Goal: Task Accomplishment & Management: Manage account settings

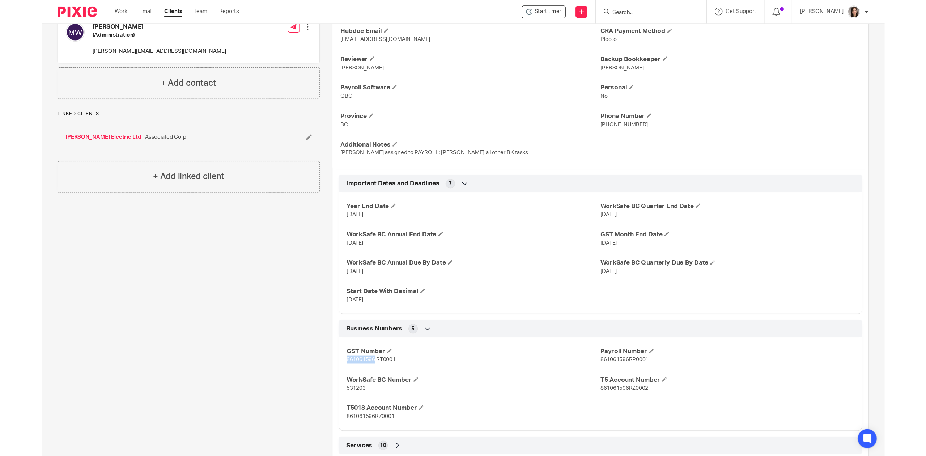
scroll to position [189, 0]
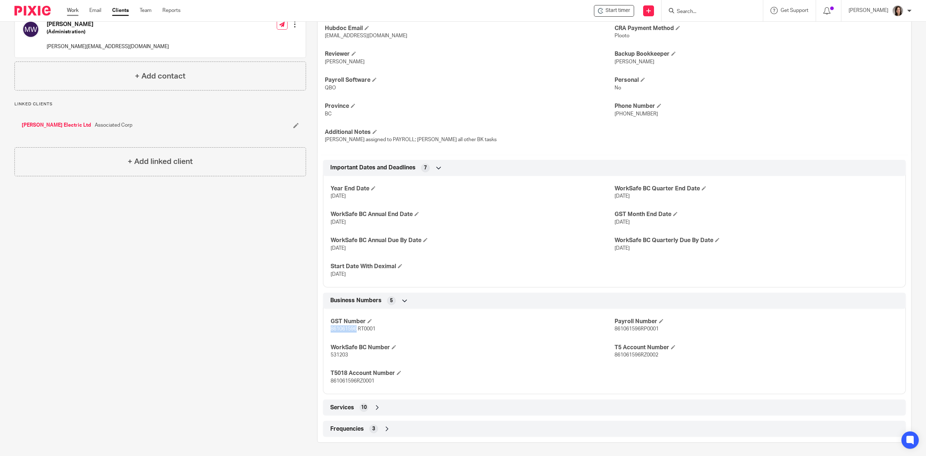
click at [74, 9] on link "Work" at bounding box center [73, 10] width 12 height 7
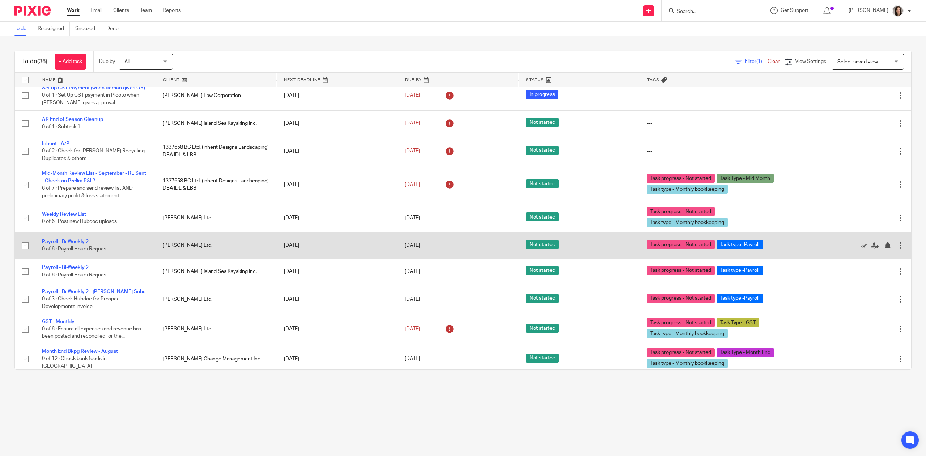
scroll to position [828, 0]
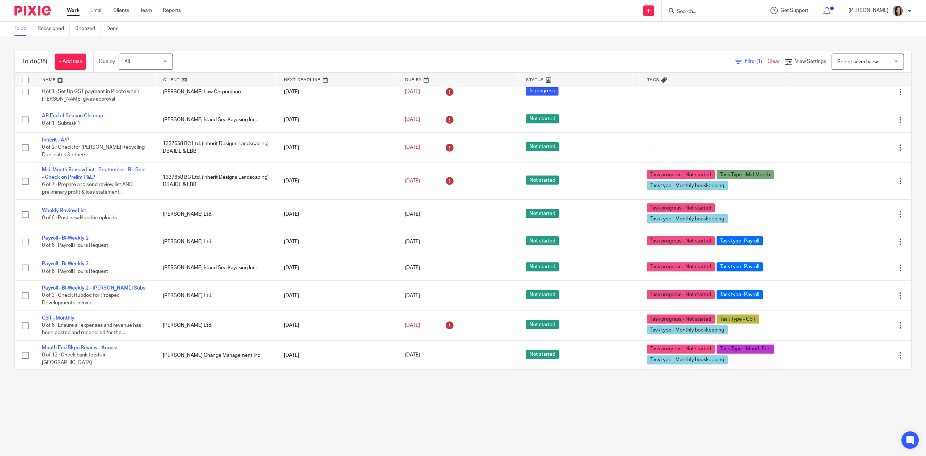
click at [168, 61] on div "All All" at bounding box center [146, 62] width 54 height 16
click at [156, 137] on li "This month" at bounding box center [148, 135] width 54 height 15
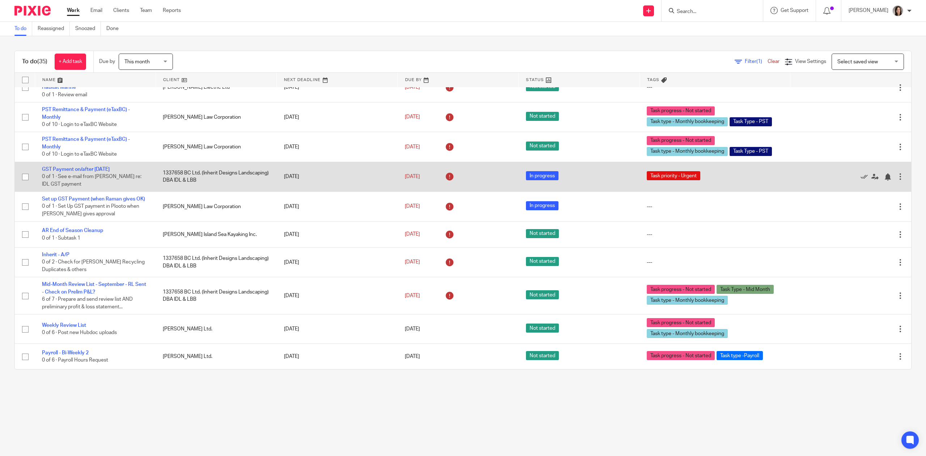
scroll to position [718, 0]
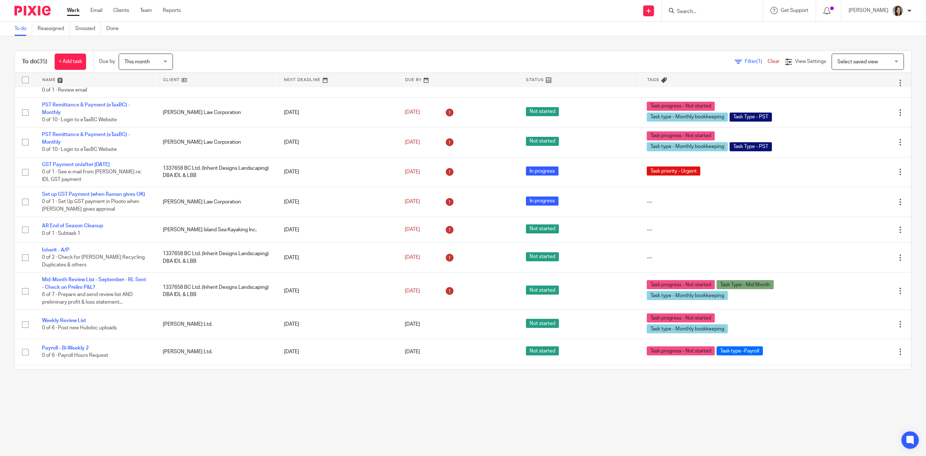
drag, startPoint x: 848, startPoint y: 64, endPoint x: 848, endPoint y: 52, distance: 11.9
click at [848, 61] on span "Select saved view" at bounding box center [863, 61] width 53 height 15
click at [862, 59] on div "Select saved view" at bounding box center [857, 61] width 41 height 5
click at [707, 9] on input "Search" at bounding box center [708, 12] width 65 height 7
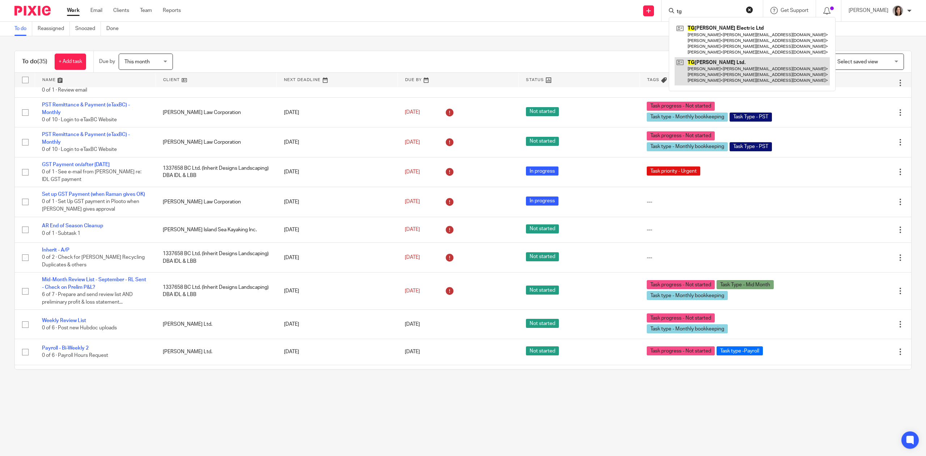
type input "tg"
click at [717, 70] on link at bounding box center [752, 71] width 155 height 29
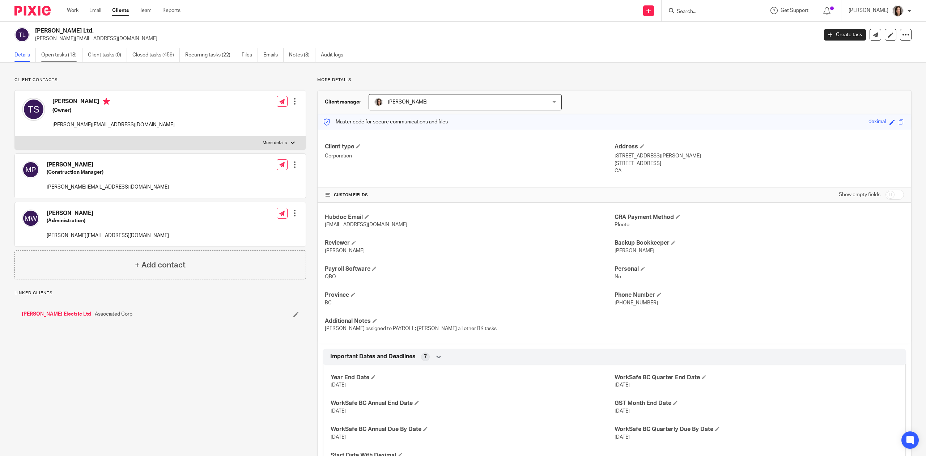
click at [61, 58] on link "Open tasks (18)" at bounding box center [61, 55] width 41 height 14
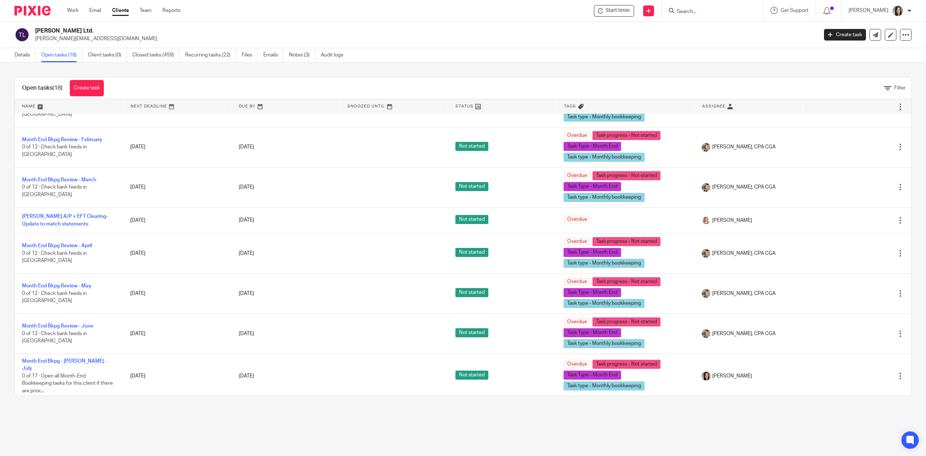
scroll to position [112, 0]
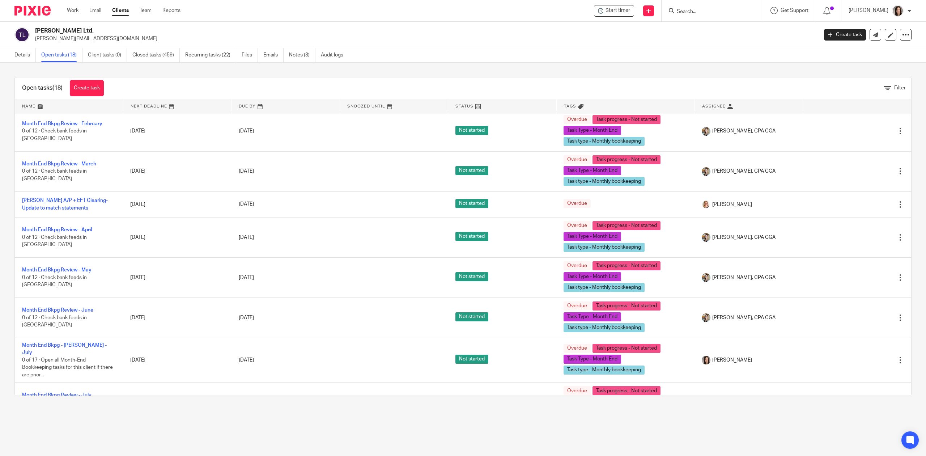
click at [718, 107] on link at bounding box center [749, 106] width 108 height 14
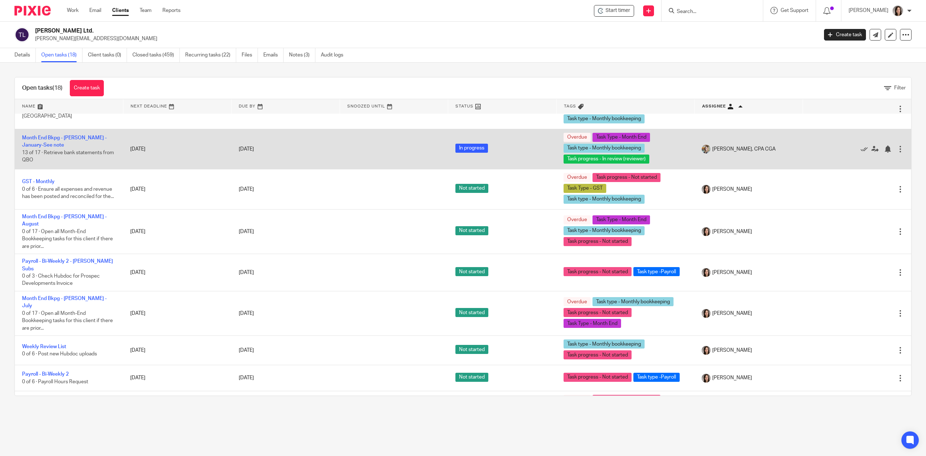
scroll to position [318, 0]
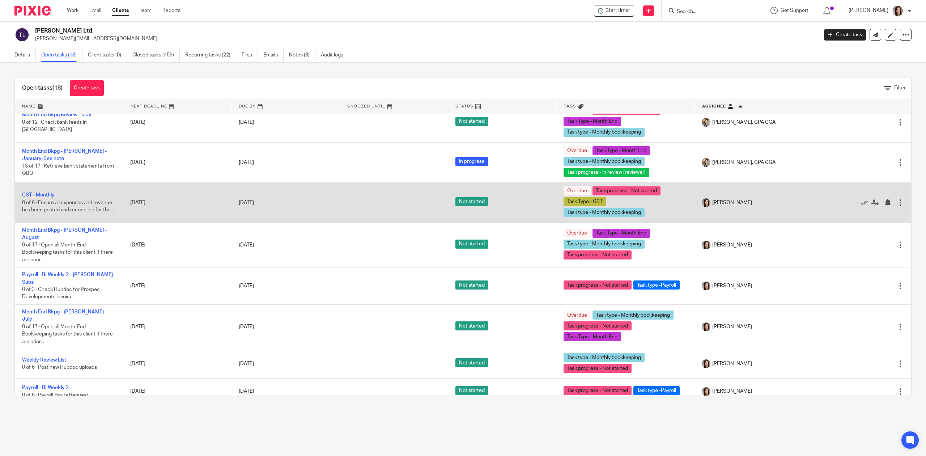
click at [48, 193] on link "GST - Monthly" at bounding box center [38, 194] width 33 height 5
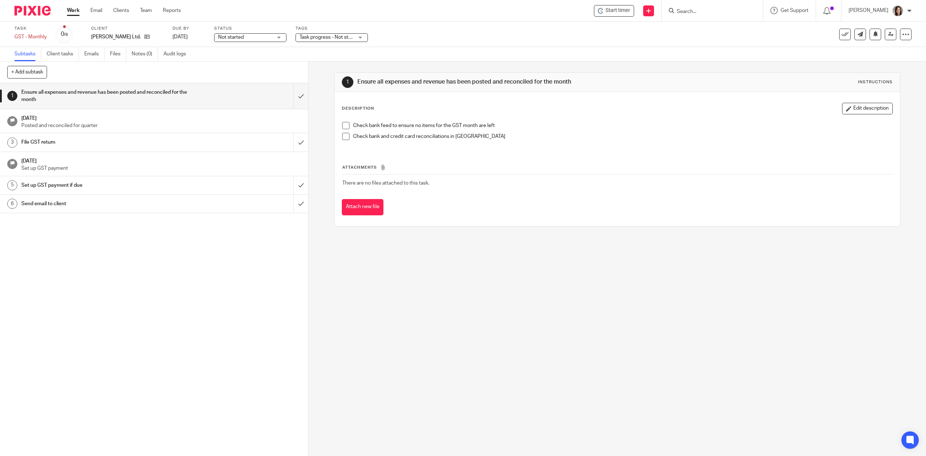
click at [627, 2] on div "Start timer Send new email Create task Add client Request signature Get Support…" at bounding box center [559, 10] width 734 height 21
click at [623, 10] on span "Start timer" at bounding box center [617, 11] width 25 height 8
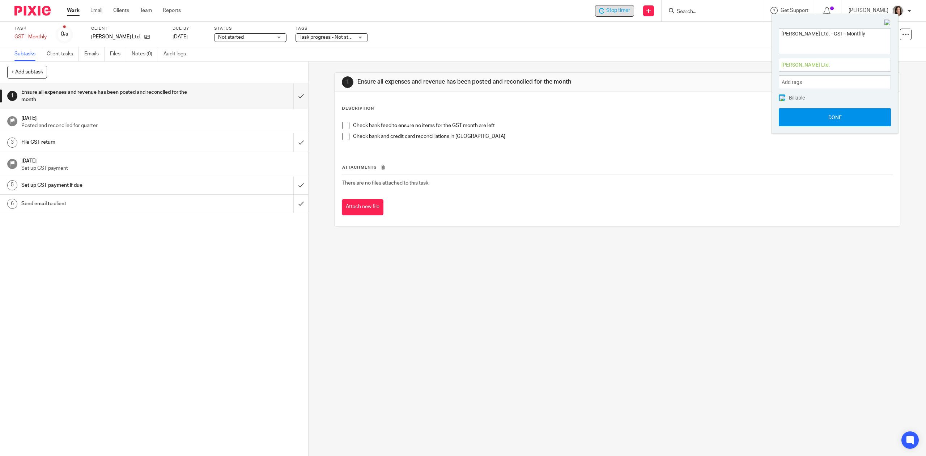
click at [844, 112] on button "Done" at bounding box center [835, 117] width 112 height 18
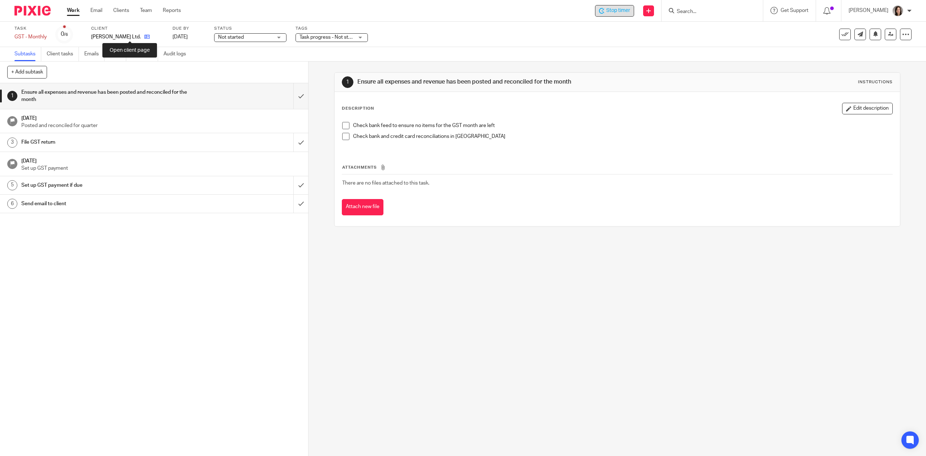
click at [144, 37] on icon at bounding box center [146, 36] width 5 height 5
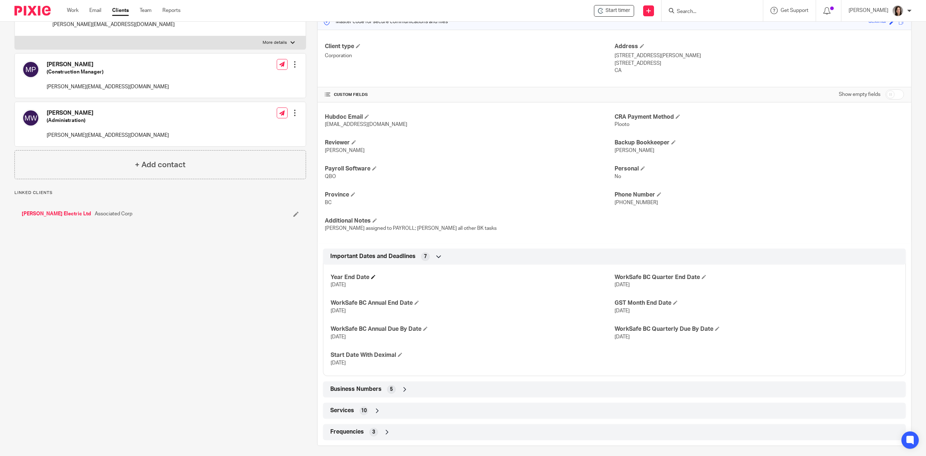
scroll to position [106, 0]
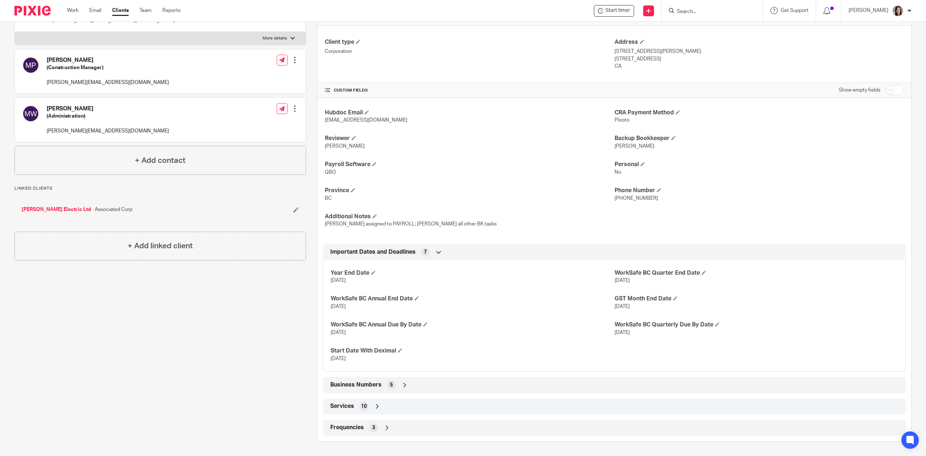
click at [401, 388] on icon at bounding box center [404, 384] width 7 height 7
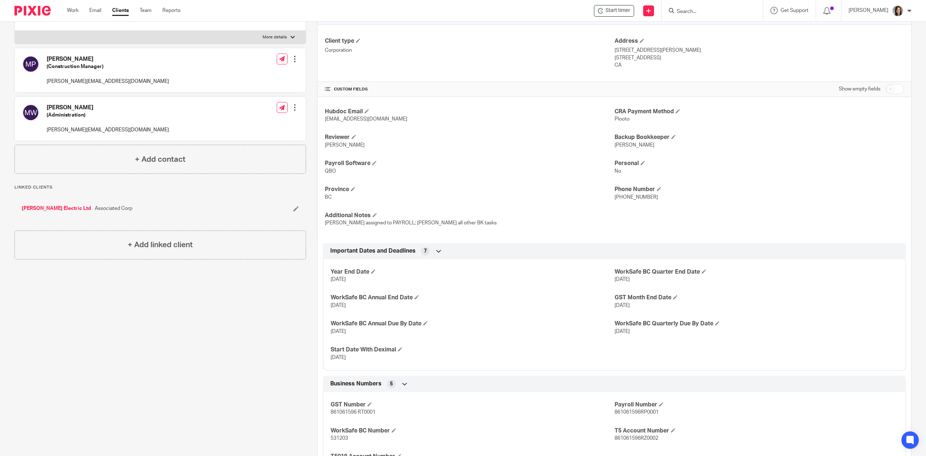
scroll to position [191, 0]
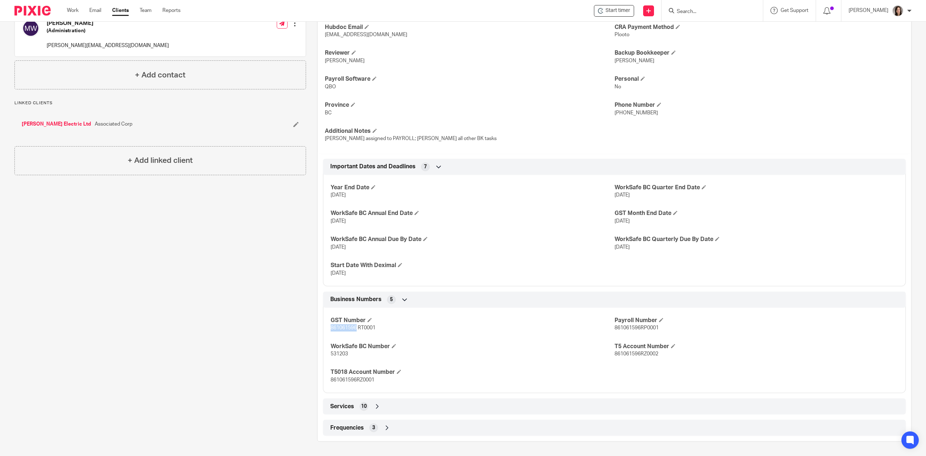
drag, startPoint x: 354, startPoint y: 327, endPoint x: 326, endPoint y: 332, distance: 29.4
click at [326, 332] on div "GST Number 861061596 RT0001 Payroll Number 861061596RP0001 WorkSafe BC Number 5…" at bounding box center [614, 347] width 583 height 91
copy span "861061596"
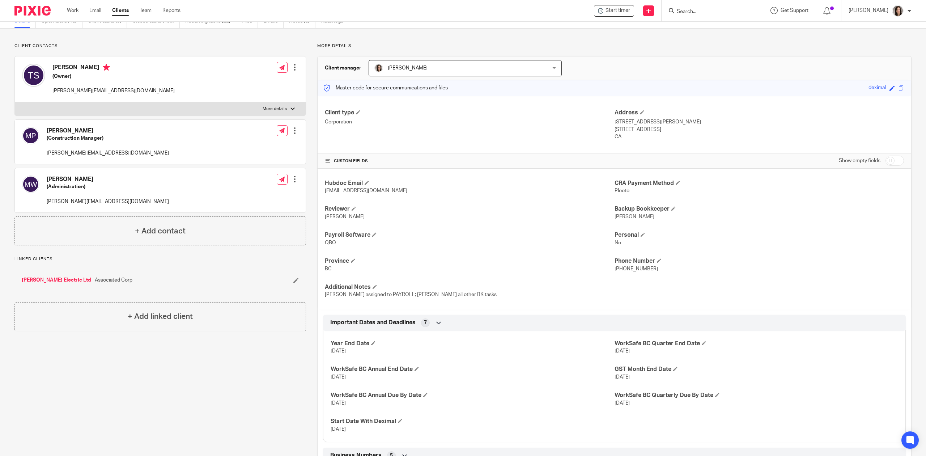
scroll to position [0, 0]
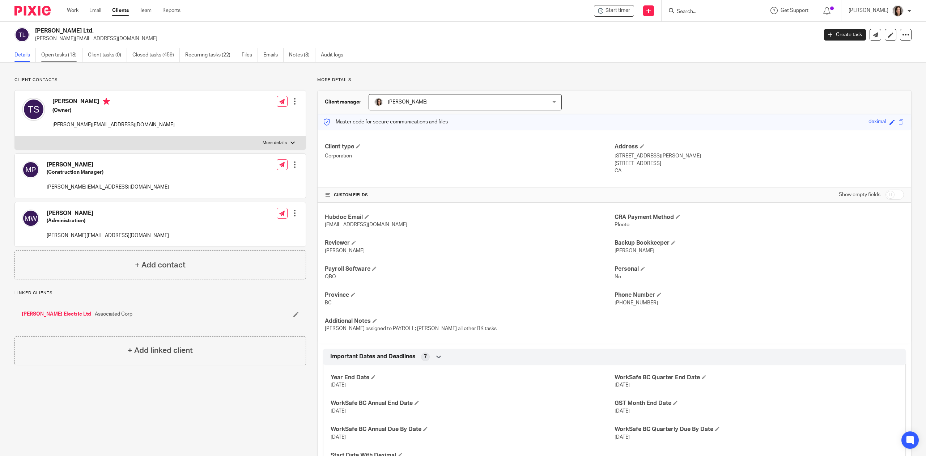
click at [51, 54] on link "Open tasks (18)" at bounding box center [61, 55] width 41 height 14
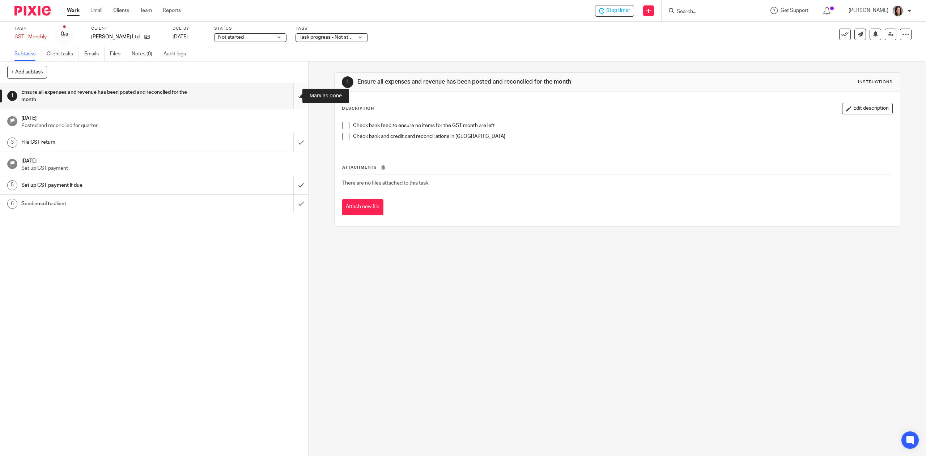
click at [294, 95] on input "submit" at bounding box center [154, 96] width 308 height 26
click at [36, 33] on div "GST - Monthly Save GST - Monthly" at bounding box center [30, 36] width 32 height 7
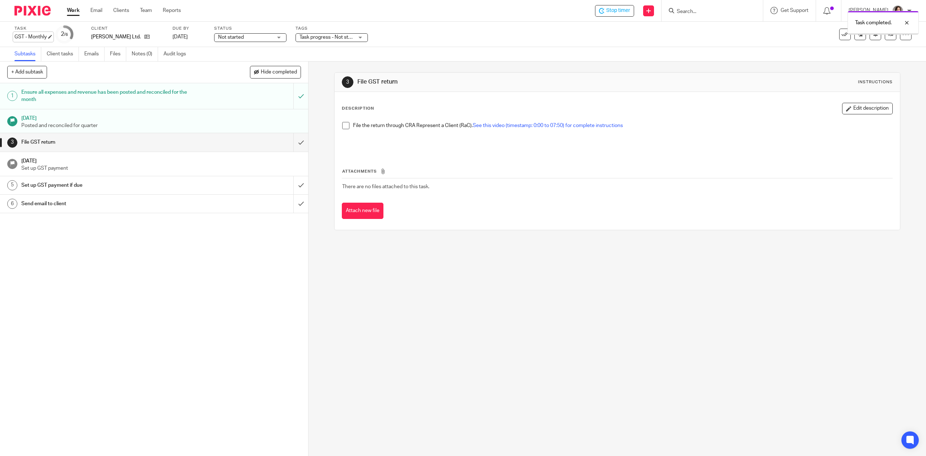
click at [43, 35] on div "GST - Monthly Save GST - Monthly" at bounding box center [30, 36] width 32 height 7
click at [59, 37] on input "GST - Monthly" at bounding box center [67, 37] width 106 height 8
type input "GST - Monthly - Filed As Is"
click at [114, 229] on div "1 Ensure all expenses and revenue has been posted and reconciled for the month …" at bounding box center [154, 269] width 308 height 373
click at [290, 139] on input "submit" at bounding box center [154, 142] width 308 height 18
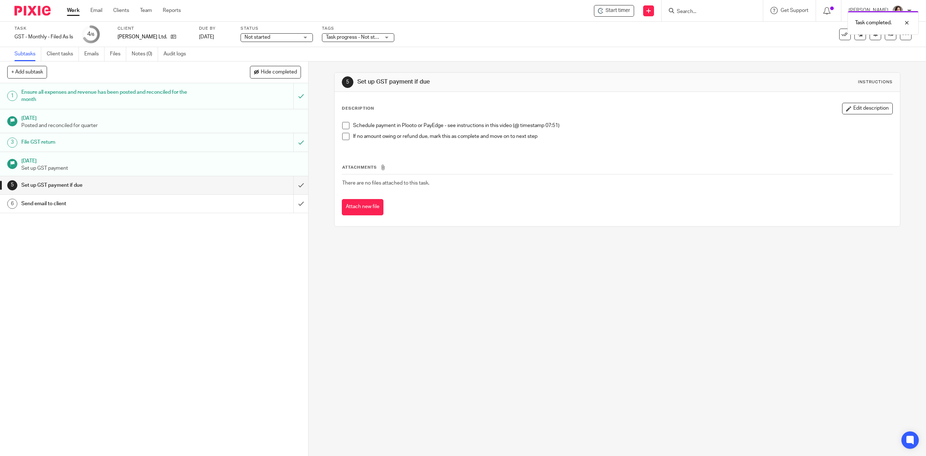
click at [342, 122] on span at bounding box center [345, 125] width 7 height 7
click at [289, 189] on input "submit" at bounding box center [154, 185] width 308 height 18
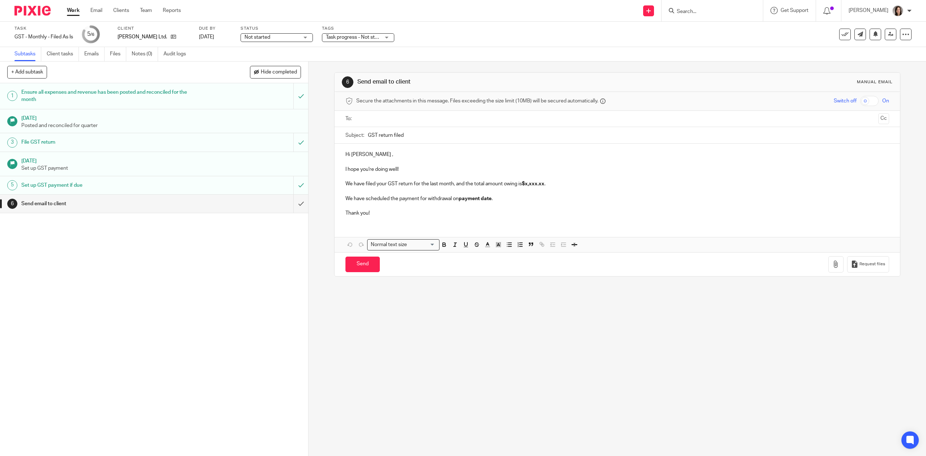
click at [128, 208] on h1 "Send email to client" at bounding box center [109, 203] width 177 height 11
click at [408, 136] on input "GST return filed" at bounding box center [628, 135] width 521 height 16
click at [375, 157] on p "Hi [PERSON_NAME] ," at bounding box center [616, 154] width 543 height 7
click at [191, 310] on div "1 Ensure all expenses and revenue has been posted and reconciled for the month …" at bounding box center [154, 269] width 308 height 373
click at [432, 190] on p at bounding box center [616, 191] width 543 height 7
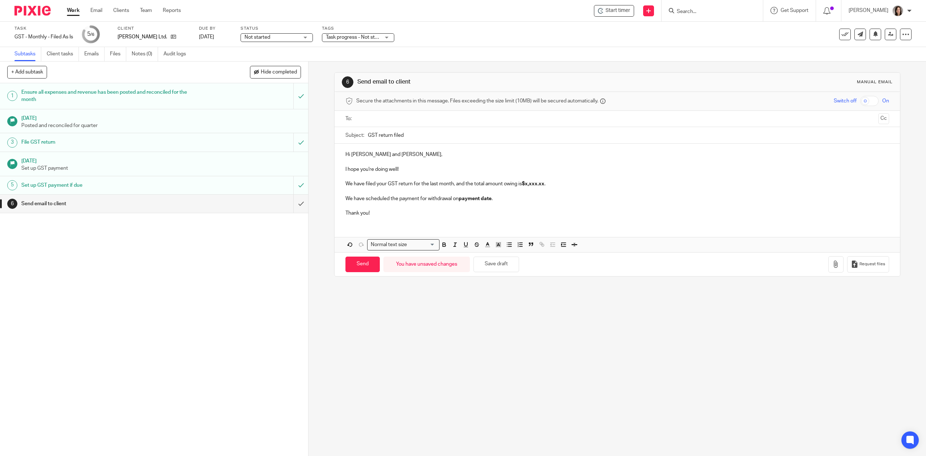
click at [535, 191] on p at bounding box center [616, 191] width 543 height 7
click at [550, 183] on p "We have filed your GST return for the last month, and the total amount owing is…" at bounding box center [616, 183] width 543 height 7
click at [498, 201] on p "We have scheduled the payment for withdrawal on payment date ." at bounding box center [616, 198] width 543 height 7
click at [486, 201] on p "We have scheduled the payment for withdrawal on ." at bounding box center [616, 198] width 543 height 7
drag, startPoint x: 639, startPoint y: 197, endPoint x: 496, endPoint y: 202, distance: 143.3
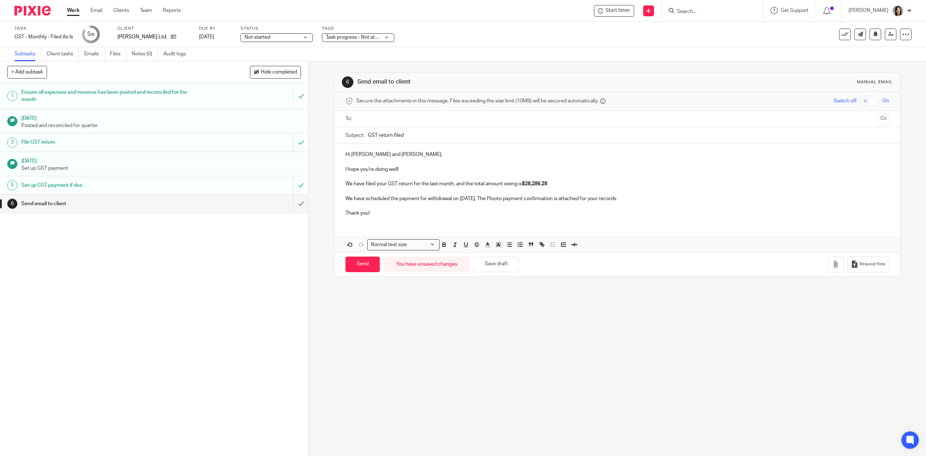
click at [496, 202] on p "We have scheduled the payment for withdrawal on [DATE]. The Plooto payment conf…" at bounding box center [616, 198] width 543 height 7
click at [610, 199] on p "We have scheduled the payment for withdrawal on [DATE]. I had to break the Ploo…" at bounding box center [616, 198] width 543 height 7
click at [637, 198] on p "We have scheduled the payment for withdrawal on [DATE]. I had to break the Ploo…" at bounding box center [616, 198] width 543 height 7
click at [705, 200] on p "We have scheduled the payment for withdrawal on [DATE]. I had to break the Ploo…" at bounding box center [616, 198] width 543 height 7
click at [397, 217] on p "Thank you!" at bounding box center [616, 212] width 543 height 7
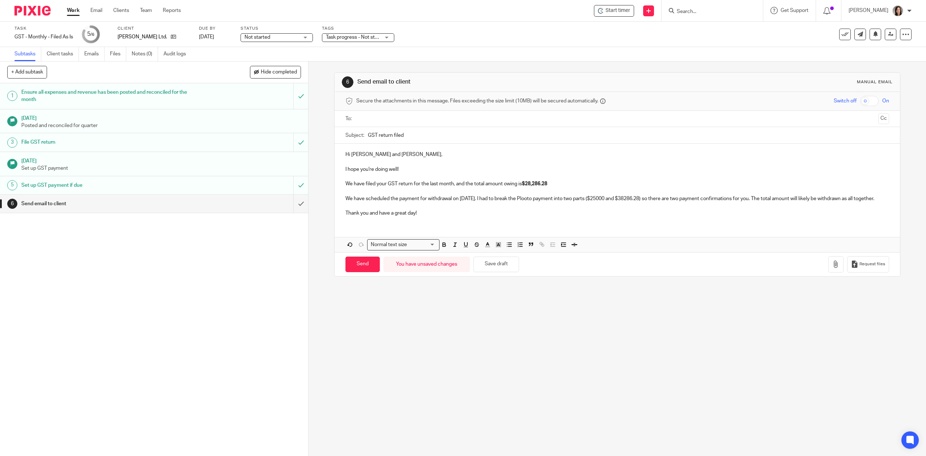
click at [411, 133] on input "GST return filed" at bounding box center [628, 135] width 521 height 16
click at [368, 138] on input "GST return filed" at bounding box center [628, 135] width 521 height 16
type input "August GST return filed"
click at [349, 181] on p "We have filed your GST return for the last month, and the total amount owing is…" at bounding box center [616, 183] width 543 height 7
click at [349, 200] on p "We have scheduled the payment for withdrawal on September 25th. I had to break …" at bounding box center [616, 198] width 543 height 7
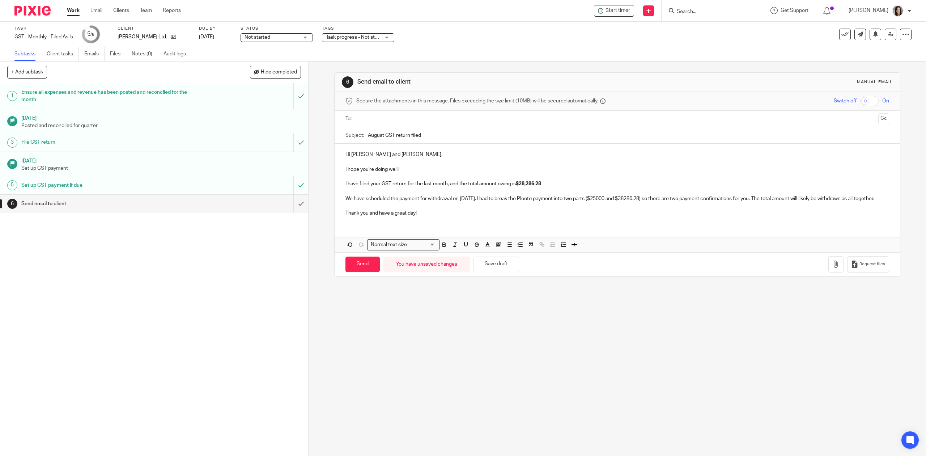
click at [385, 198] on p "We have scheduled the payment for withdrawal on September 25th. I had to break …" at bounding box center [616, 198] width 543 height 7
drag, startPoint x: 389, startPoint y: 198, endPoint x: 337, endPoint y: 200, distance: 51.7
click at [337, 200] on div "Hi Terry and Matt, I hope you're doing well! I have filed your GST return for t…" at bounding box center [617, 183] width 565 height 78
click at [374, 203] on p at bounding box center [616, 205] width 543 height 7
click at [374, 202] on p "The payment for withdrawal on September 25th. I had to break the Plooto payment…" at bounding box center [616, 198] width 543 height 7
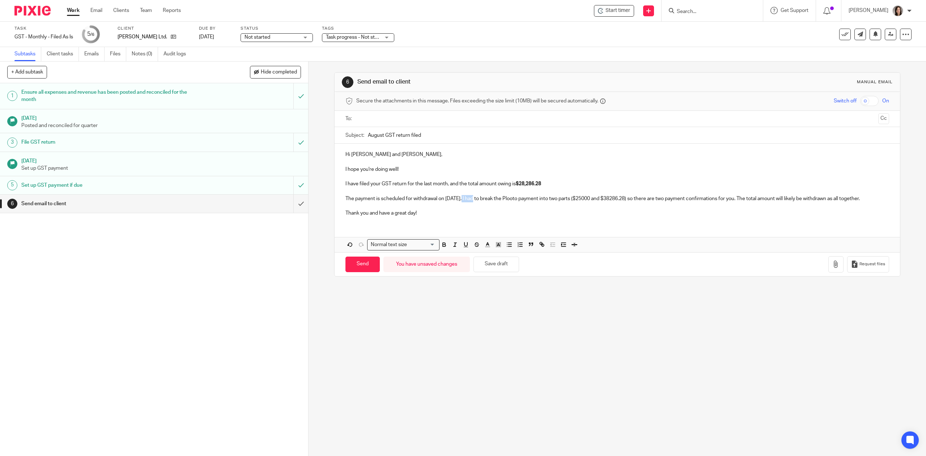
drag, startPoint x: 479, startPoint y: 197, endPoint x: 464, endPoint y: 201, distance: 16.1
click at [464, 201] on p "The payment is scheduled for withdrawal on September 25th. I had to break the P…" at bounding box center [616, 198] width 543 height 7
drag, startPoint x: 482, startPoint y: 200, endPoint x: 442, endPoint y: 203, distance: 39.9
click at [442, 202] on p "The payment is scheduled for withdrawal on September 25th. I had to break the P…" at bounding box center [616, 198] width 543 height 7
click at [462, 198] on strong "September 25th." at bounding box center [452, 198] width 17 height 5
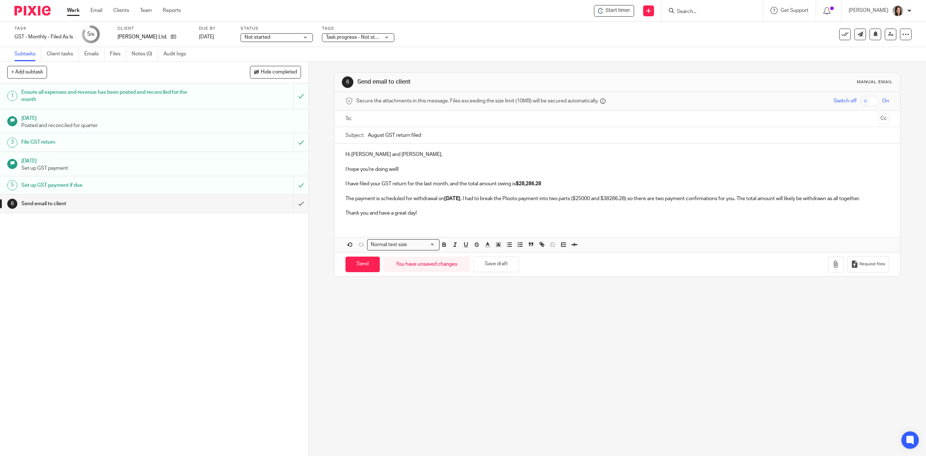
click at [604, 201] on p "The payment is scheduled for withdrawal on September 25th . I had to break the …" at bounding box center [616, 198] width 543 height 7
click at [760, 199] on p "The payment is scheduled for withdrawal on September 25th . I had to break the …" at bounding box center [616, 198] width 543 height 7
click at [764, 199] on p "The payment is scheduled for withdrawal on September 25th . I had to break the …" at bounding box center [616, 198] width 543 height 7
click at [870, 200] on p "The payment is scheduled for withdrawal on September 25th . I had to break the …" at bounding box center [616, 198] width 543 height 7
click at [868, 200] on p "The payment is scheduled for withdrawal on September 25th . I had to break the …" at bounding box center [616, 198] width 543 height 7
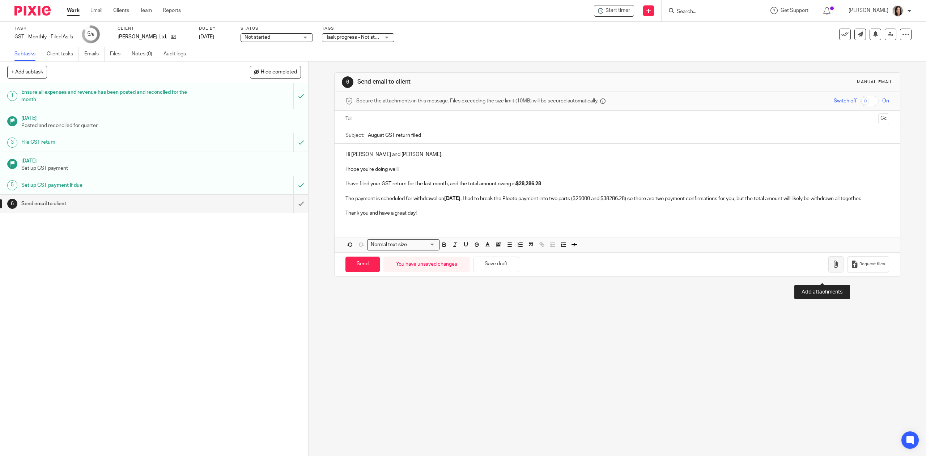
click at [832, 268] on icon "button" at bounding box center [835, 263] width 7 height 7
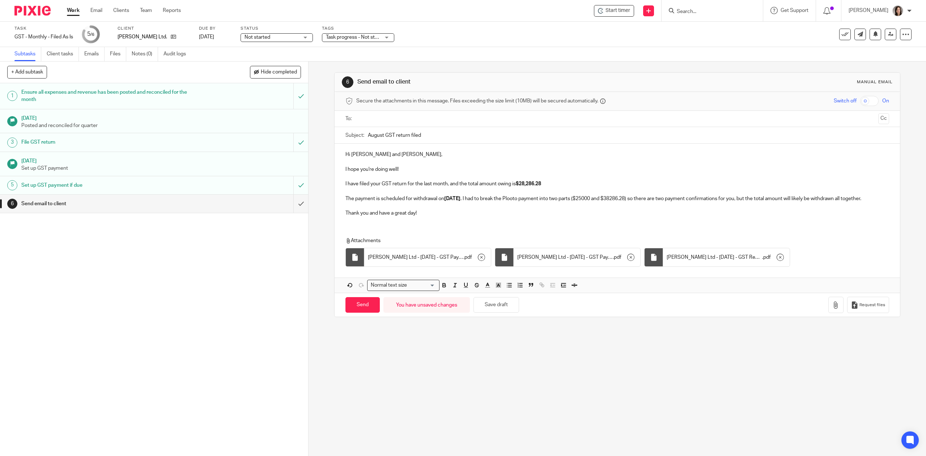
click at [407, 115] on input "text" at bounding box center [617, 119] width 516 height 8
click at [448, 117] on input "text" at bounding box center [652, 119] width 446 height 14
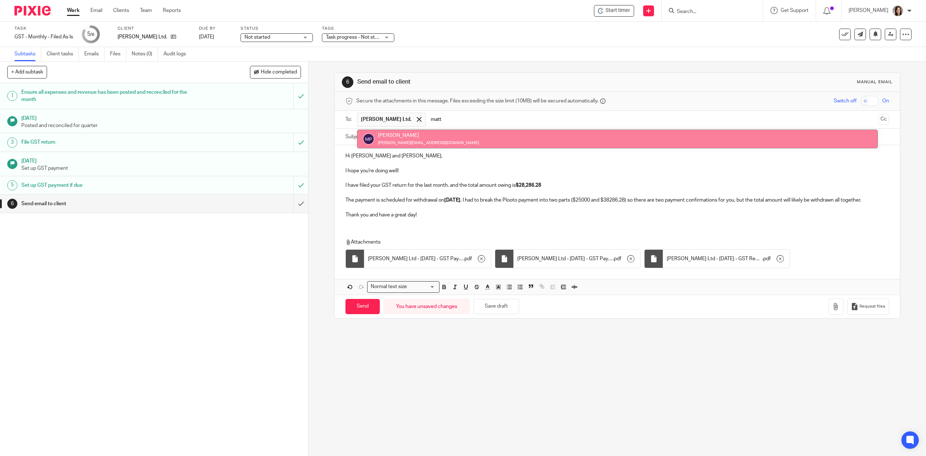
type input "matt"
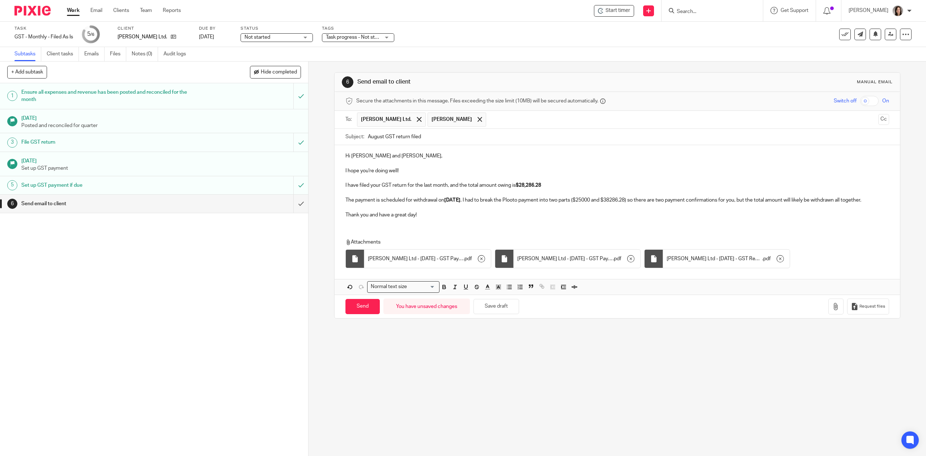
click at [426, 164] on p at bounding box center [616, 163] width 543 height 7
click at [385, 187] on p "I have filed your GST return for the last month, and the total amount owing is …" at bounding box center [616, 185] width 543 height 7
drag, startPoint x: 446, startPoint y: 186, endPoint x: 416, endPoint y: 185, distance: 30.4
click at [416, 185] on p "I have filed your GST return for the last month, and the total amount owing is …" at bounding box center [616, 185] width 543 height 7
click at [355, 314] on input "Send" at bounding box center [362, 307] width 34 height 16
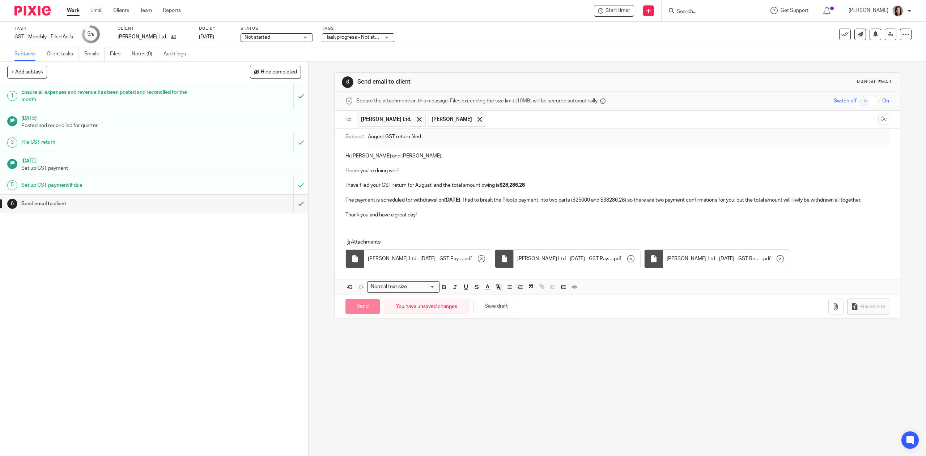
type input "Sent"
click at [295, 206] on input "submit" at bounding box center [154, 204] width 308 height 18
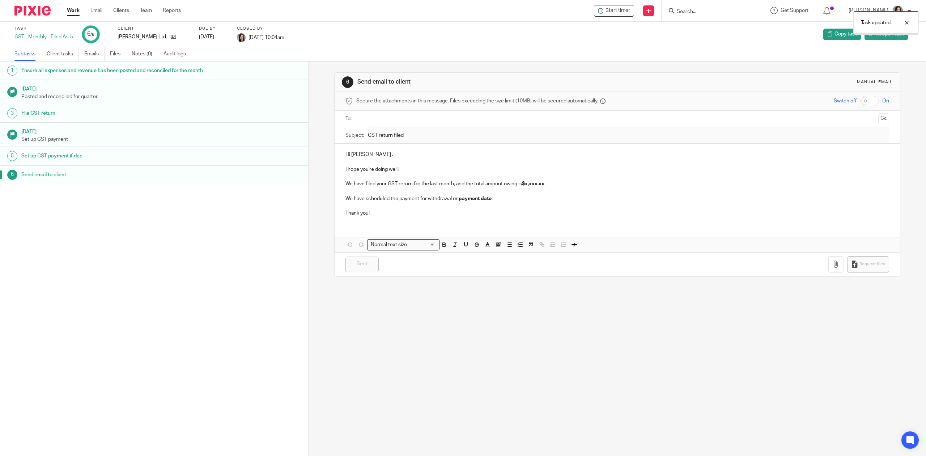
click at [72, 11] on link "Work" at bounding box center [73, 10] width 13 height 7
